Goal: Find contact information: Find contact information

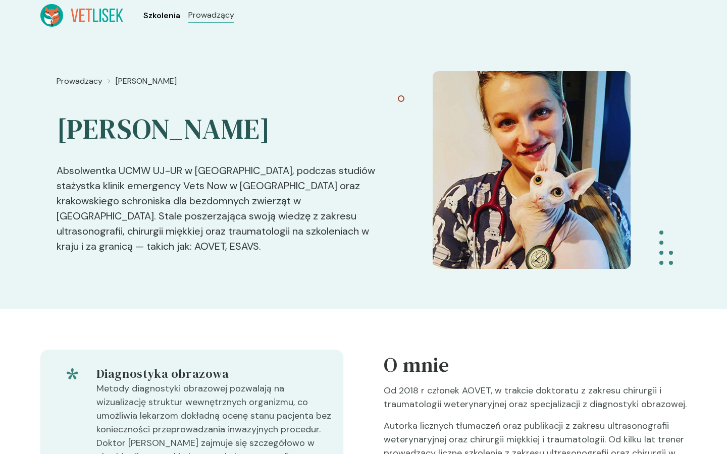
click at [166, 14] on span "Szkolenia" at bounding box center [161, 16] width 37 height 12
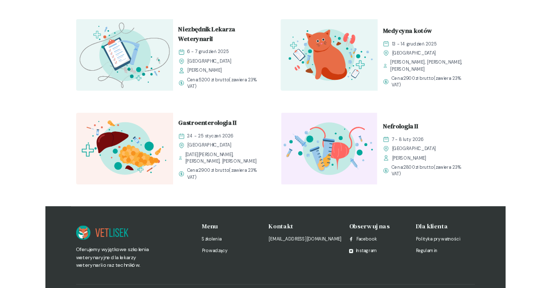
scroll to position [1115, 0]
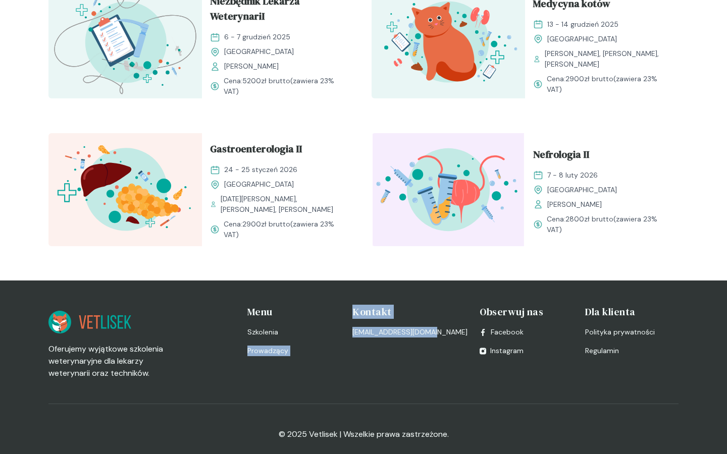
drag, startPoint x: 439, startPoint y: 322, endPoint x: 356, endPoint y: 322, distance: 82.3
click at [356, 322] on div "Oferujemy wyjątkowe szkolenia weterynaryjne dla lekarzy weterynarii oraz techni…" at bounding box center [363, 342] width 630 height 75
click at [406, 334] on div "Kontakt [EMAIL_ADDRESS][DOMAIN_NAME]" at bounding box center [409, 342] width 115 height 75
drag, startPoint x: 439, startPoint y: 325, endPoint x: 365, endPoint y: 325, distance: 74.7
click at [365, 327] on div "[EMAIL_ADDRESS][DOMAIN_NAME]" at bounding box center [409, 332] width 115 height 11
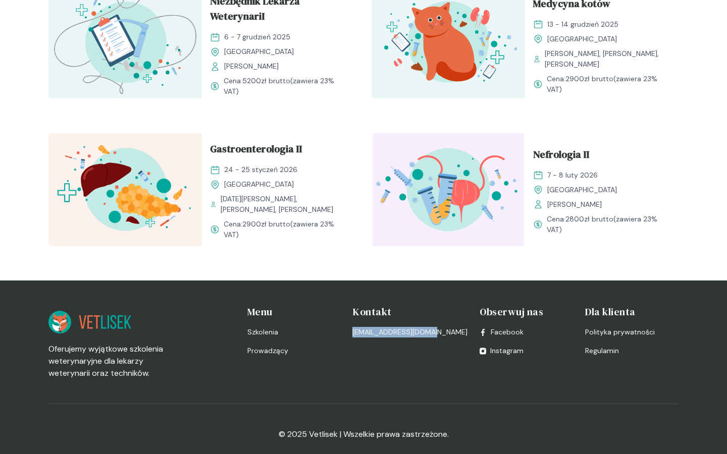
copy link "[EMAIL_ADDRESS][DOMAIN_NAME]"
